Goal: Information Seeking & Learning: Learn about a topic

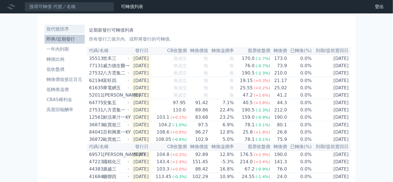
click at [44, 32] on li "按代號排序" at bounding box center [64, 29] width 40 height 7
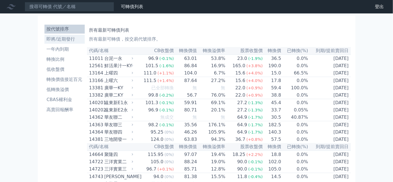
click at [44, 43] on li "即將/近期發行" at bounding box center [64, 39] width 40 height 7
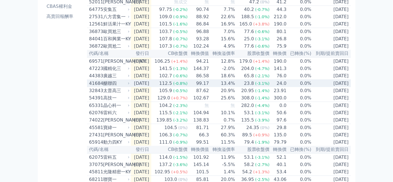
scroll to position [31, 0]
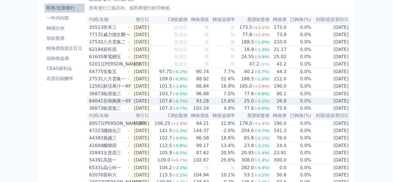
click at [103, 104] on div "百和興業一KY" at bounding box center [115, 101] width 25 height 7
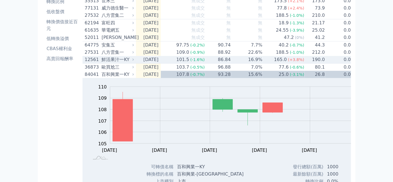
scroll to position [0, 0]
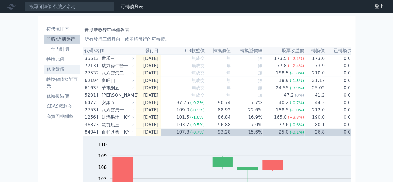
click at [44, 73] on li "低收盤價" at bounding box center [62, 69] width 36 height 7
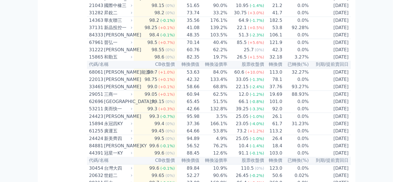
scroll to position [497, 0]
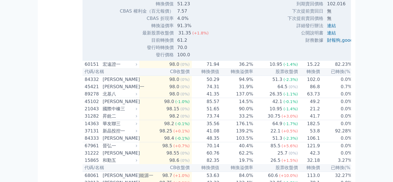
scroll to position [466, 0]
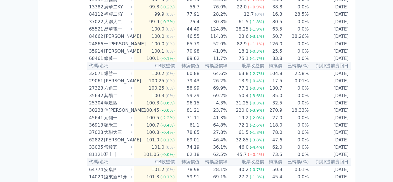
scroll to position [684, 0]
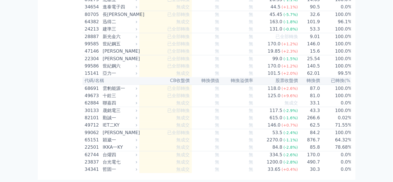
scroll to position [3450, 0]
